Goal: Task Accomplishment & Management: Complete application form

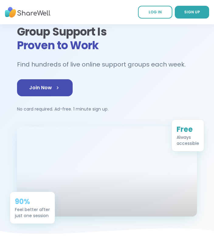
scroll to position [13, 0]
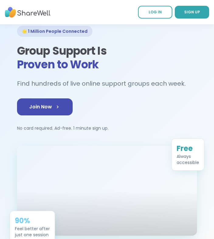
click at [58, 104] on icon at bounding box center [57, 107] width 6 height 6
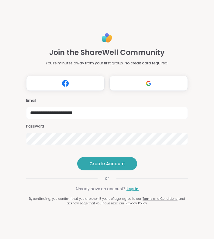
type input "**********"
click at [119, 167] on span "Create Account" at bounding box center [107, 164] width 36 height 6
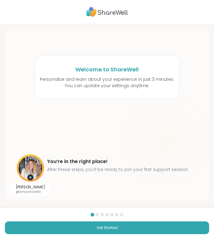
click at [130, 226] on button "Get Started" at bounding box center [107, 227] width 204 height 13
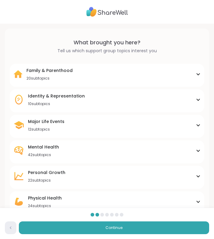
click at [116, 119] on div "Major Life Events 12 subtopics" at bounding box center [106, 124] width 187 height 13
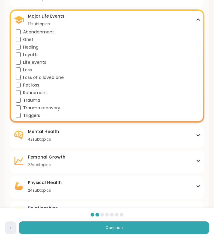
scroll to position [106, 0]
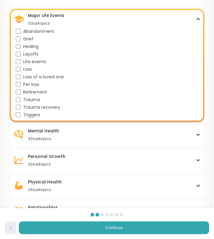
click at [66, 135] on div "Mental Health 42 subtopics" at bounding box center [106, 134] width 187 height 13
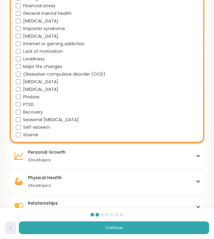
scroll to position [413, 0]
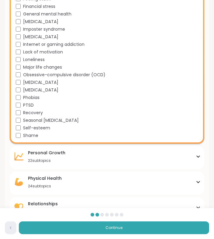
click at [150, 234] on button "Continue" at bounding box center [114, 227] width 190 height 13
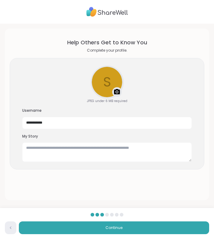
scroll to position [0, 0]
click at [32, 150] on textarea at bounding box center [106, 151] width 169 height 19
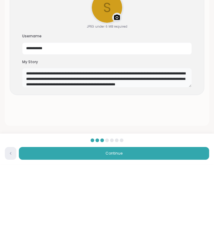
scroll to position [5, 0]
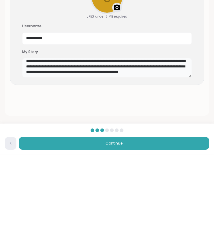
type textarea "**********"
click at [134, 221] on button "Continue" at bounding box center [114, 227] width 190 height 13
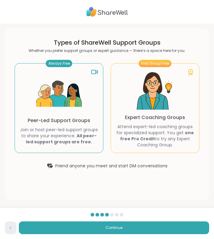
click at [63, 123] on p "Peer-Led Support Groups" at bounding box center [59, 120] width 63 height 7
click at [132, 227] on button "Continue" at bounding box center [114, 227] width 190 height 13
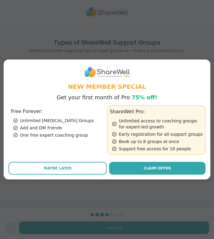
click at [89, 171] on button "Maybe Later" at bounding box center [57, 168] width 98 height 13
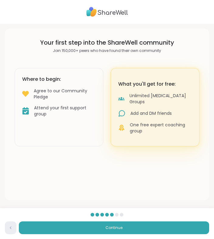
click at [142, 227] on button "Continue" at bounding box center [114, 227] width 190 height 13
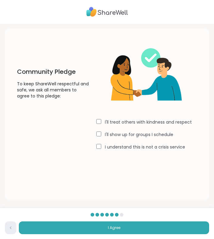
click at [133, 226] on button "I Agree" at bounding box center [114, 227] width 190 height 13
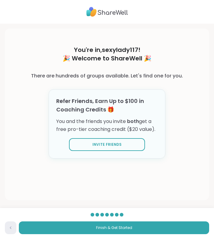
click at [145, 227] on button "Finish & Get Started" at bounding box center [114, 227] width 190 height 13
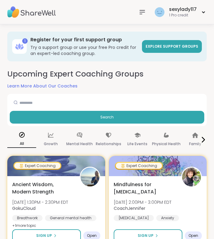
click at [175, 44] on span "Explore support groups" at bounding box center [171, 46] width 53 height 5
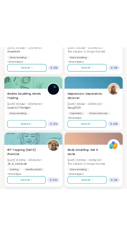
scroll to position [2531, 0]
